Goal: Check status

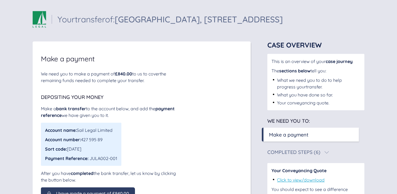
click at [383, 77] on div "Sail Legal - Your case Your transfer of: [GEOGRAPHIC_DATA], [STREET_ADDRESS] Yo…" at bounding box center [198, 139] width 397 height 278
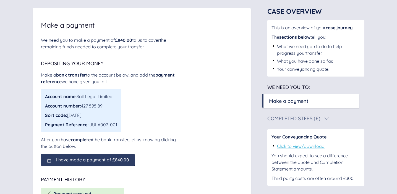
scroll to position [40, 0]
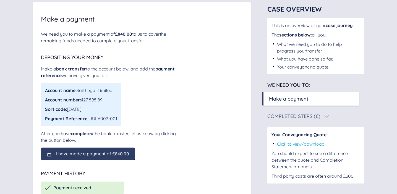
drag, startPoint x: 83, startPoint y: 100, endPoint x: 105, endPoint y: 101, distance: 22.2
click at [105, 101] on div "Account number: 427 595 89" at bounding box center [81, 100] width 72 height 7
copy div "427 595 89"
drag, startPoint x: 91, startPoint y: 119, endPoint x: 118, endPoint y: 120, distance: 27.4
click at [118, 120] on div "Account name: Sail Legal Limited Account number: 427 595 89 Sort code: [DATE] P…" at bounding box center [81, 104] width 81 height 43
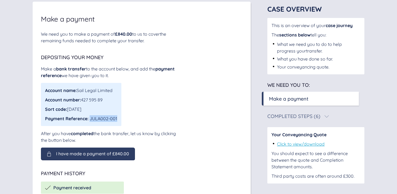
copy div "JULA002-001"
click at [113, 156] on span "I have made a payment of £840.00" at bounding box center [92, 153] width 73 height 5
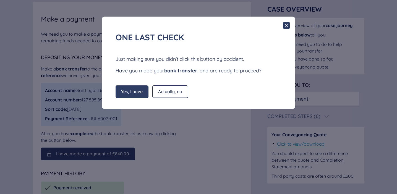
click at [131, 92] on span "Yes, I have" at bounding box center [132, 91] width 22 height 5
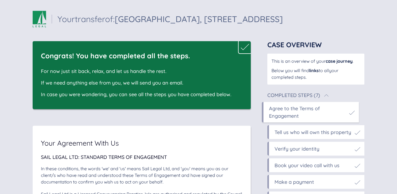
scroll to position [0, 0]
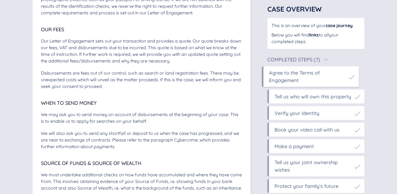
scroll to position [824, 0]
